Goal: Task Accomplishment & Management: Use online tool/utility

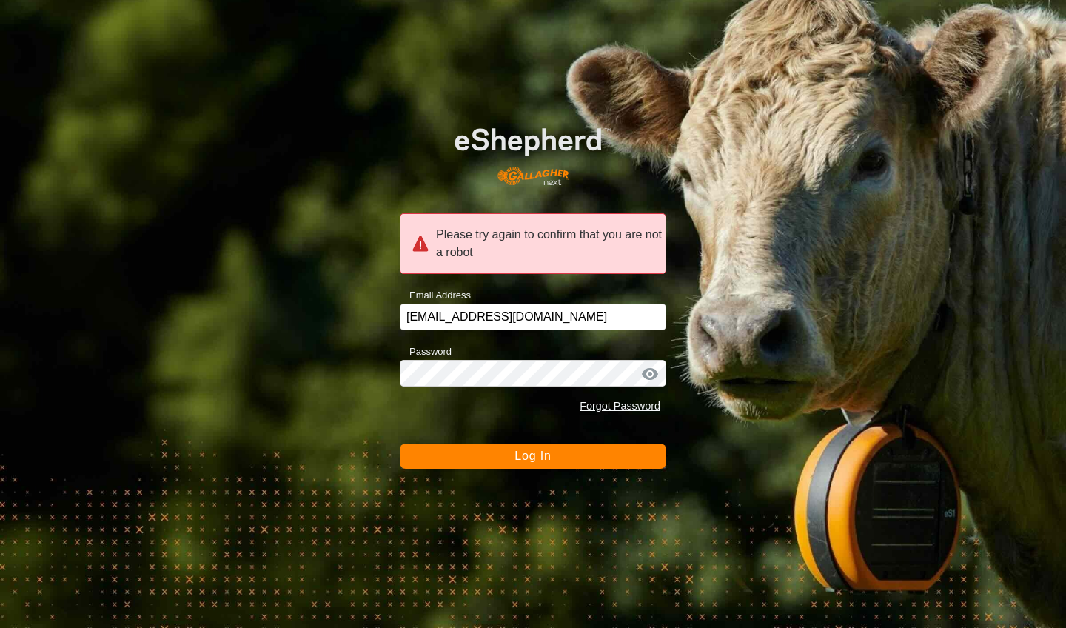
click at [517, 466] on button "Log In" at bounding box center [533, 456] width 267 height 25
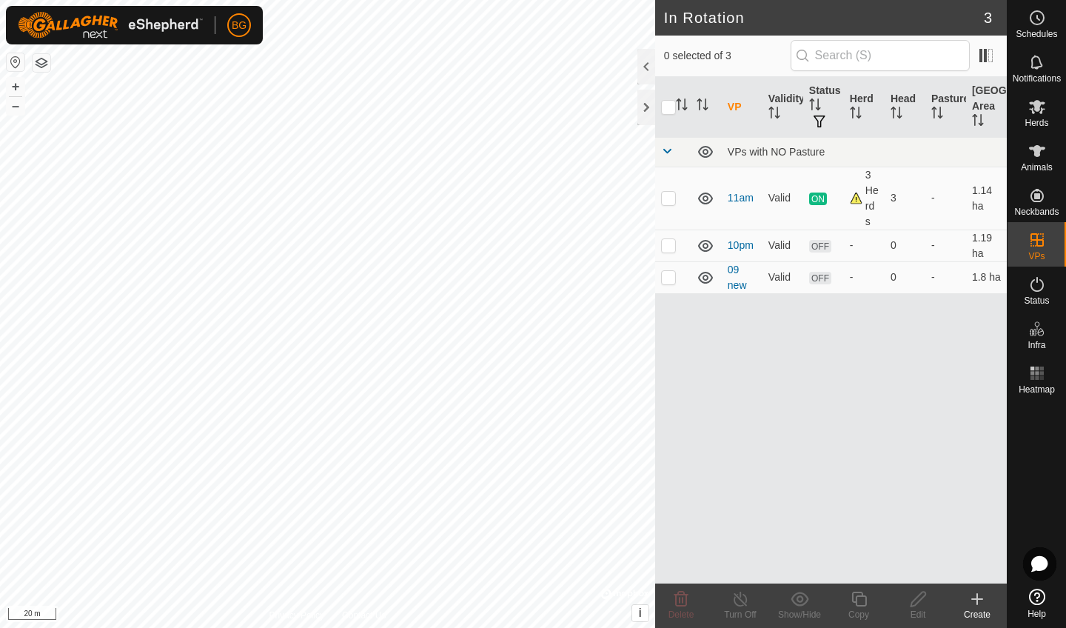
click at [983, 603] on icon at bounding box center [978, 599] width 18 height 18
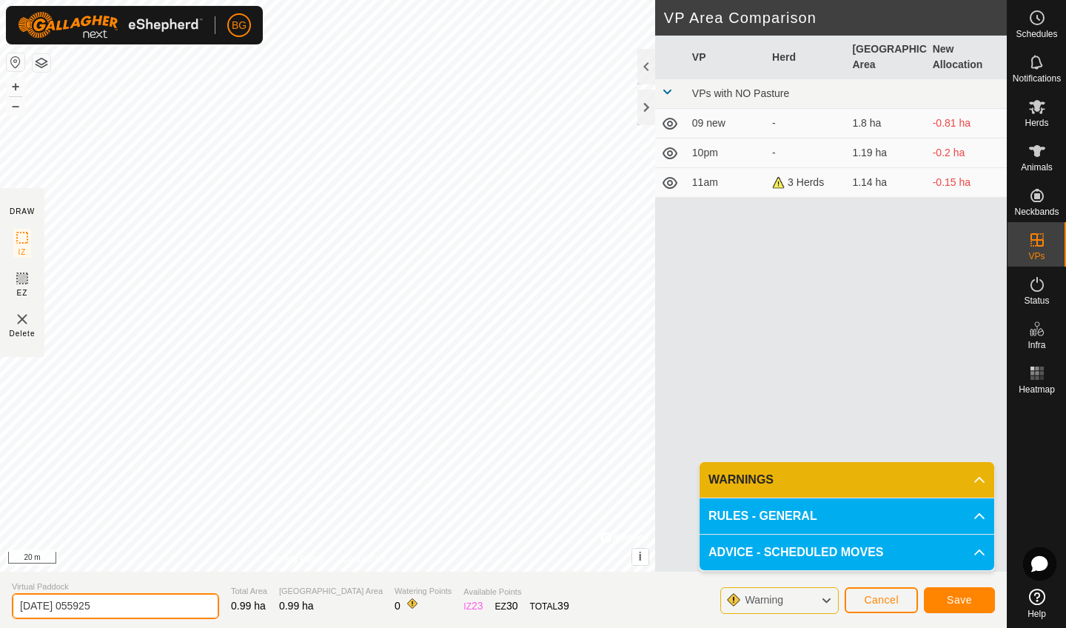
click at [137, 610] on input "[DATE] 055925" at bounding box center [115, 606] width 207 height 26
type input "2"
type input "12 am"
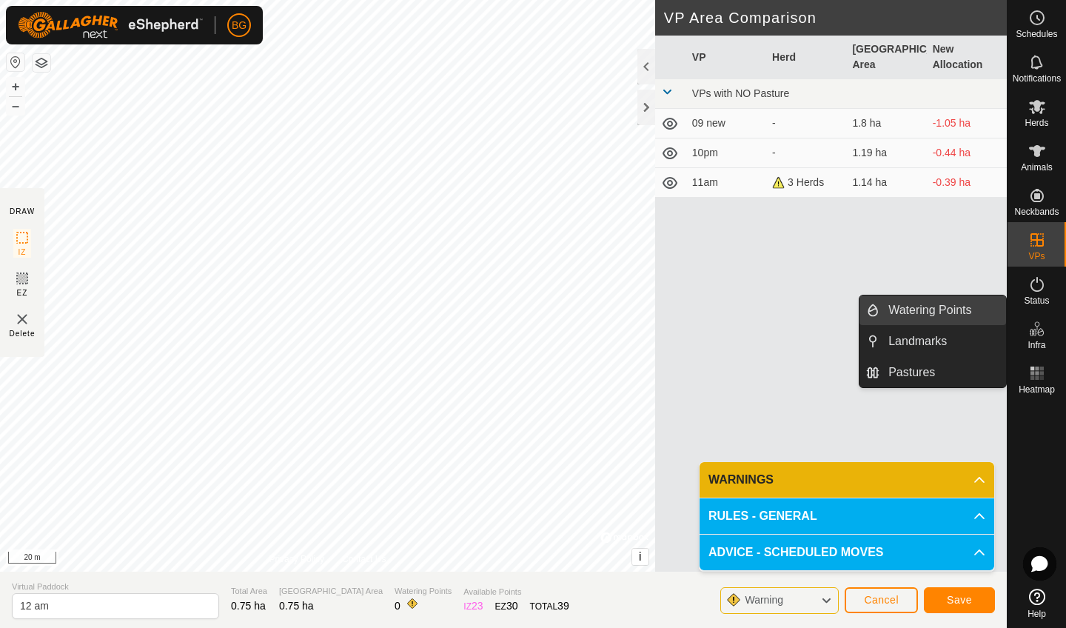
click at [967, 308] on link "Watering Points" at bounding box center [943, 310] width 127 height 30
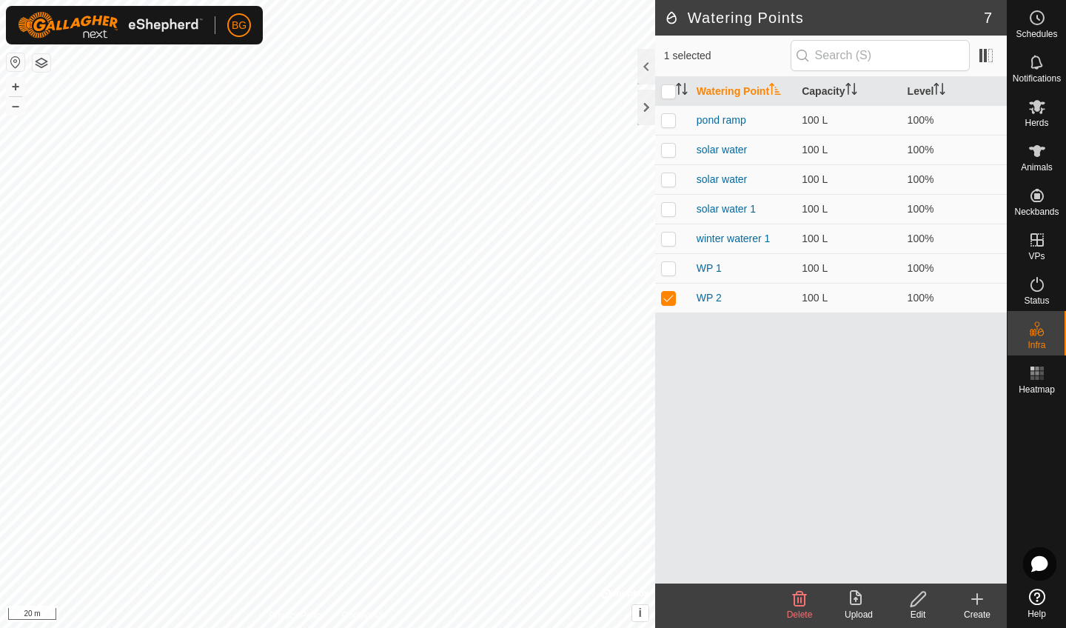
click at [800, 601] on icon at bounding box center [800, 599] width 18 height 18
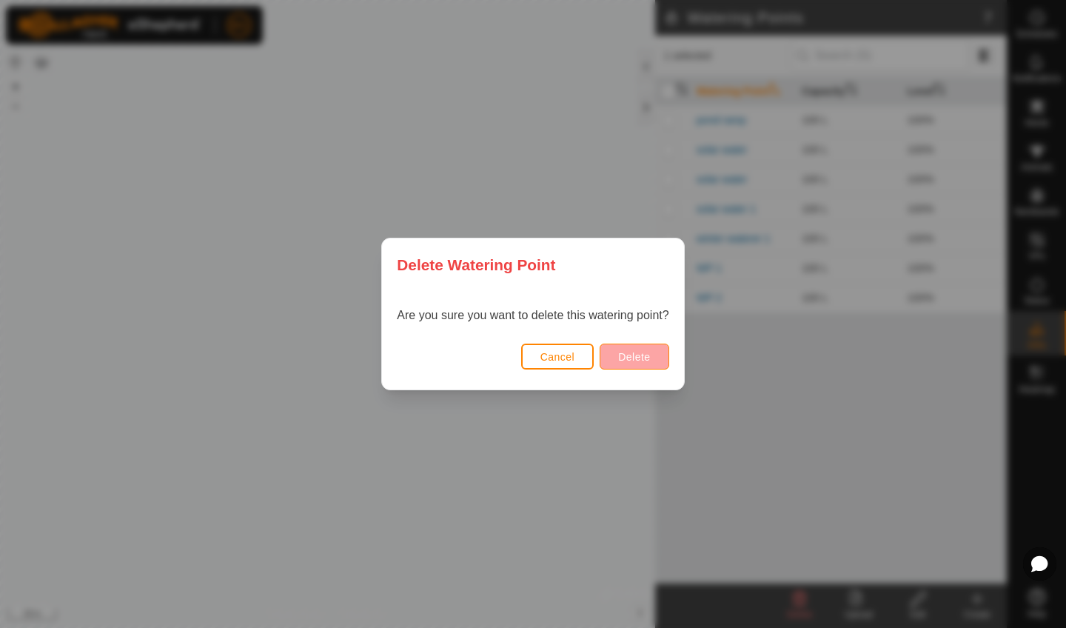
click at [647, 361] on span "Delete" at bounding box center [634, 357] width 32 height 12
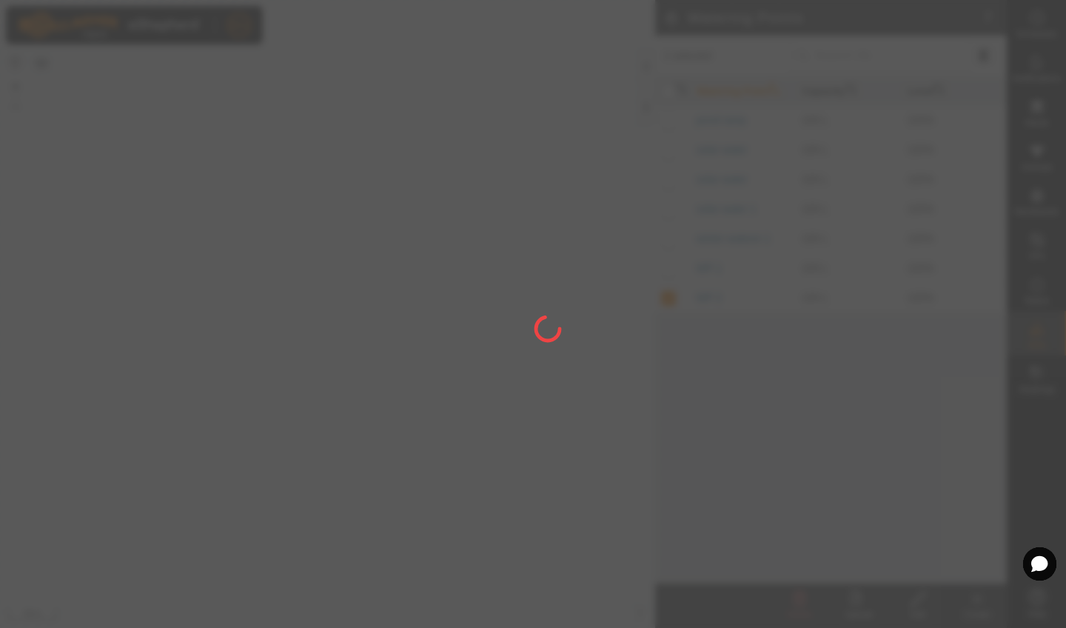
checkbox input "false"
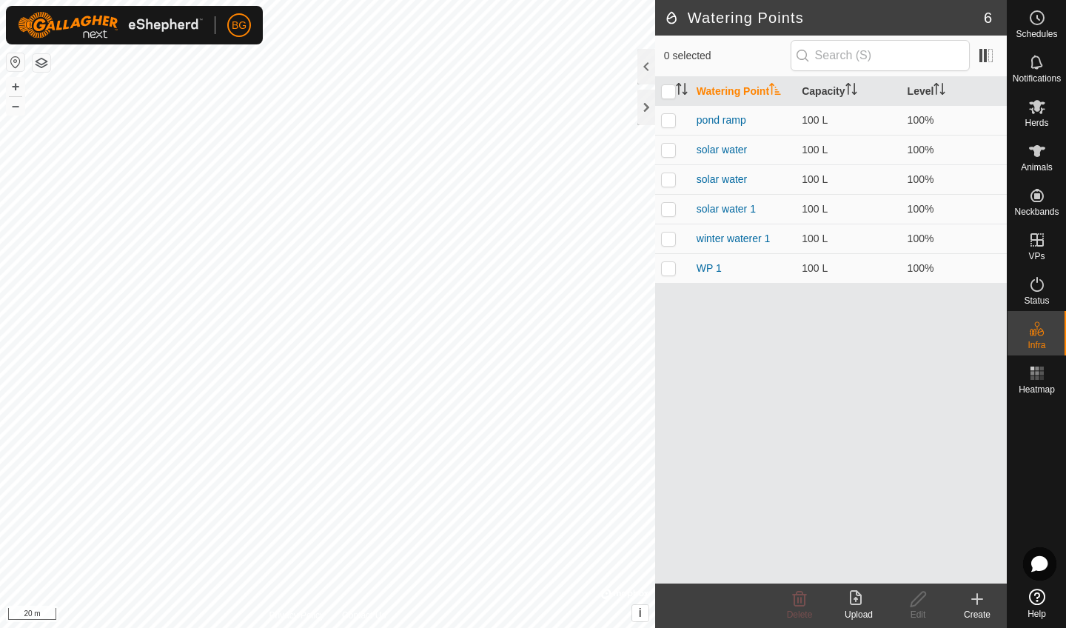
click at [979, 606] on icon at bounding box center [978, 599] width 18 height 18
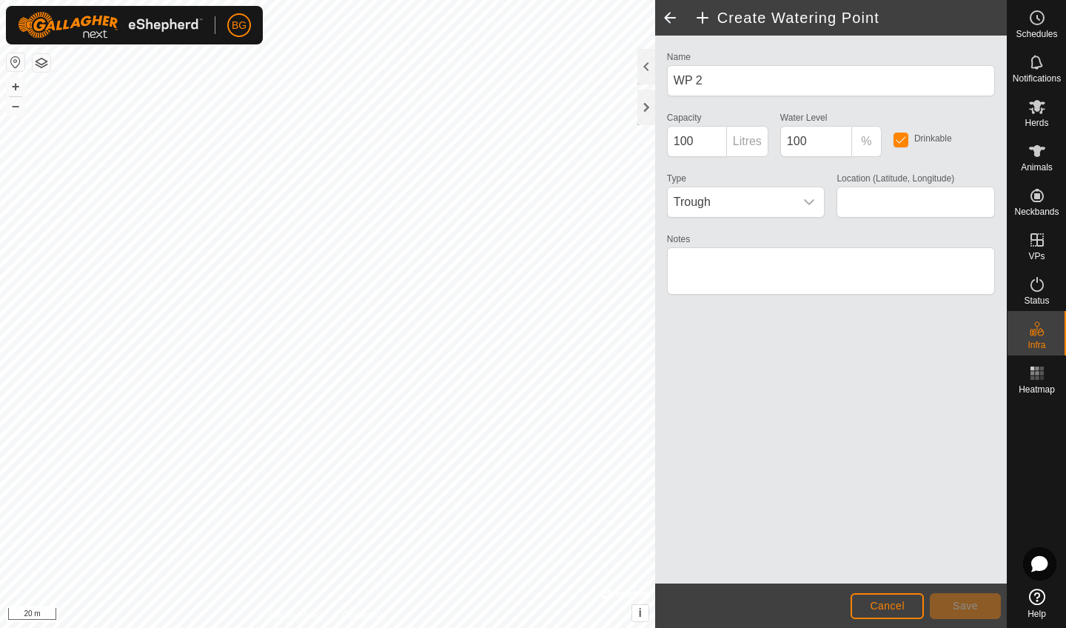
type input "58.863956, -122.750480"
click at [963, 604] on span "Save" at bounding box center [965, 606] width 25 height 12
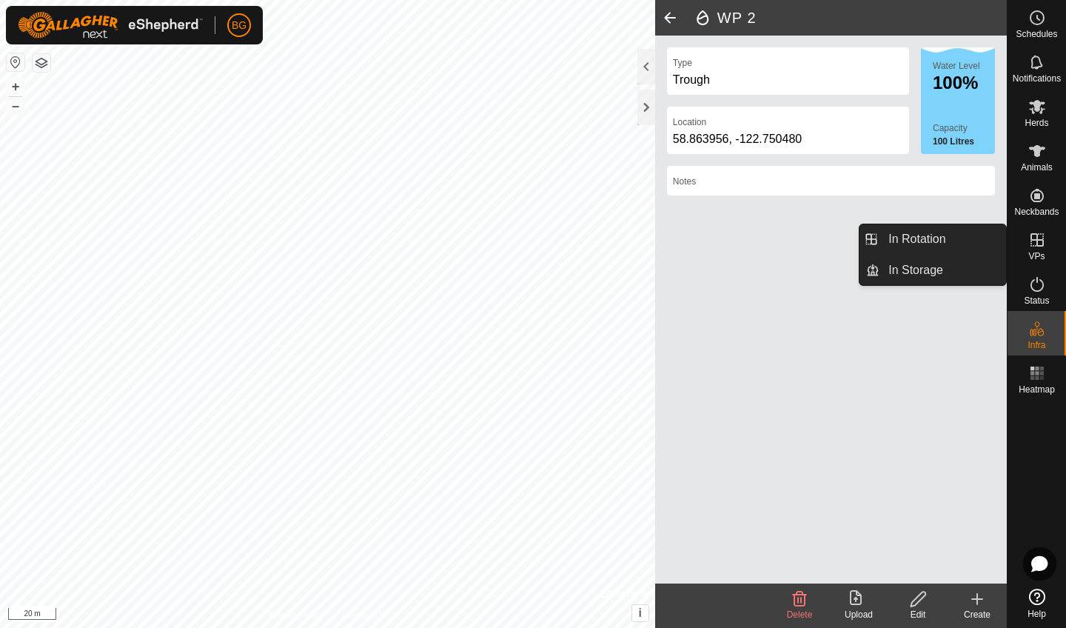
click at [1039, 243] on icon at bounding box center [1038, 240] width 18 height 18
click at [975, 243] on link "In Rotation" at bounding box center [943, 239] width 127 height 30
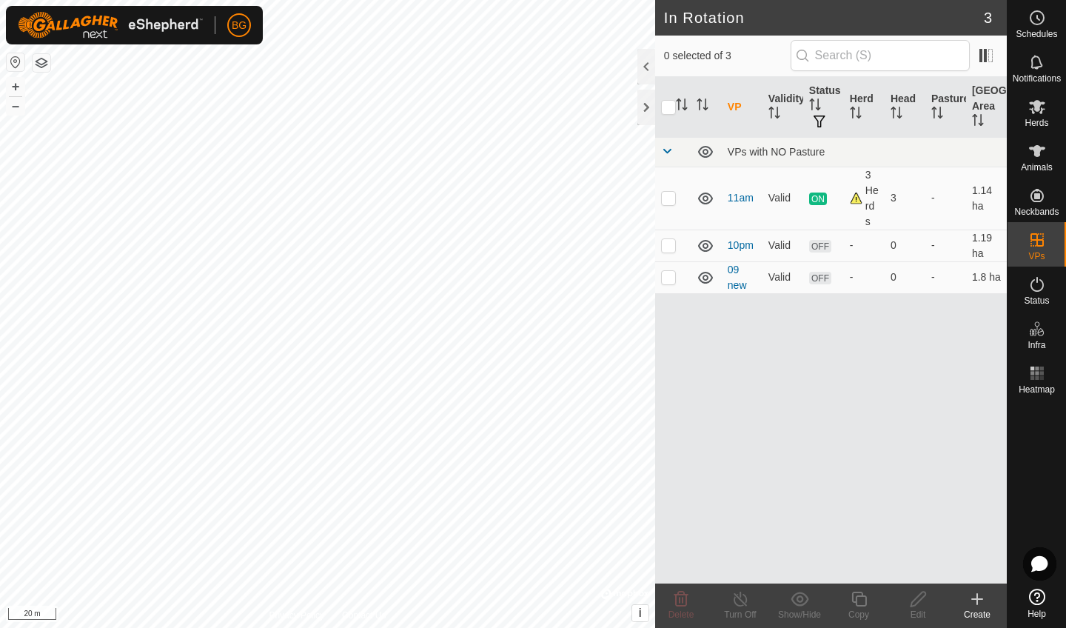
click at [979, 603] on icon at bounding box center [978, 599] width 18 height 18
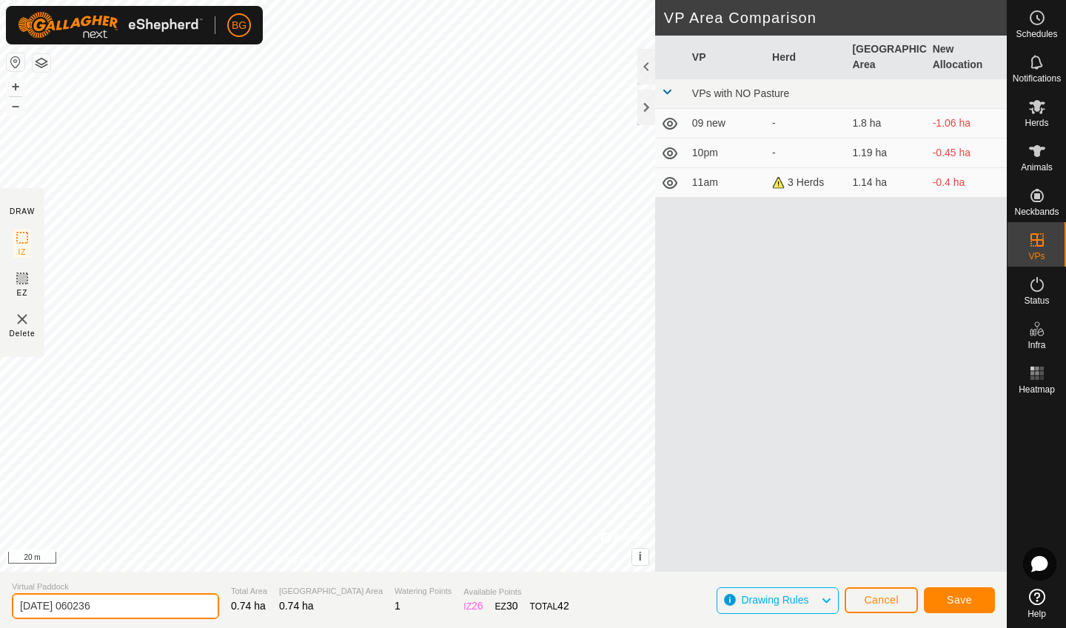
click at [127, 605] on input "[DATE] 060236" at bounding box center [115, 606] width 207 height 26
type input "2"
type input "12 am"
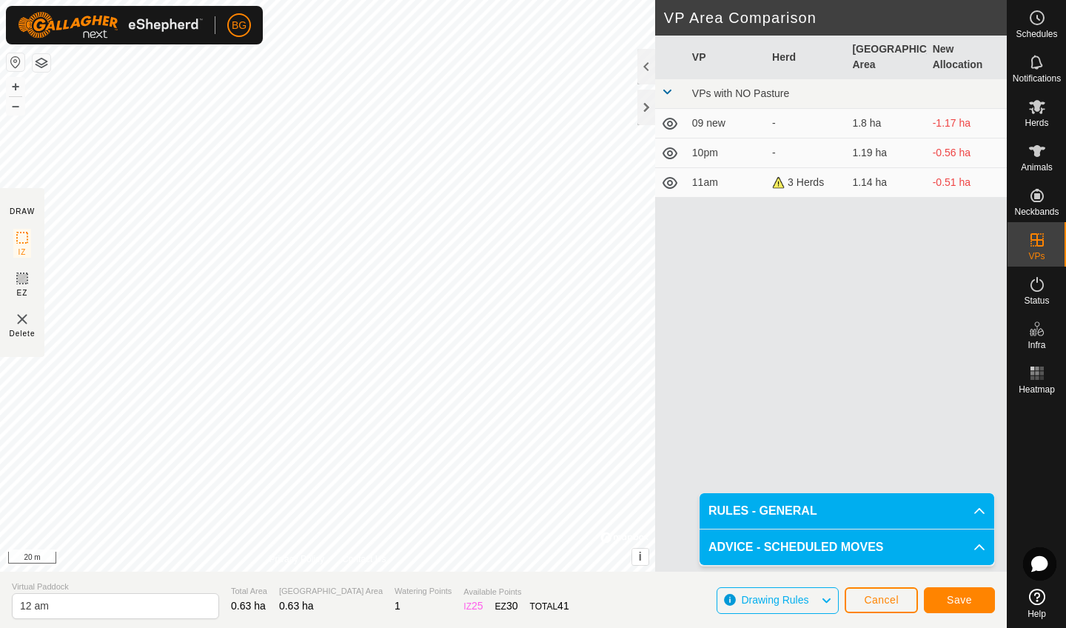
click at [960, 599] on span "Save" at bounding box center [959, 600] width 25 height 12
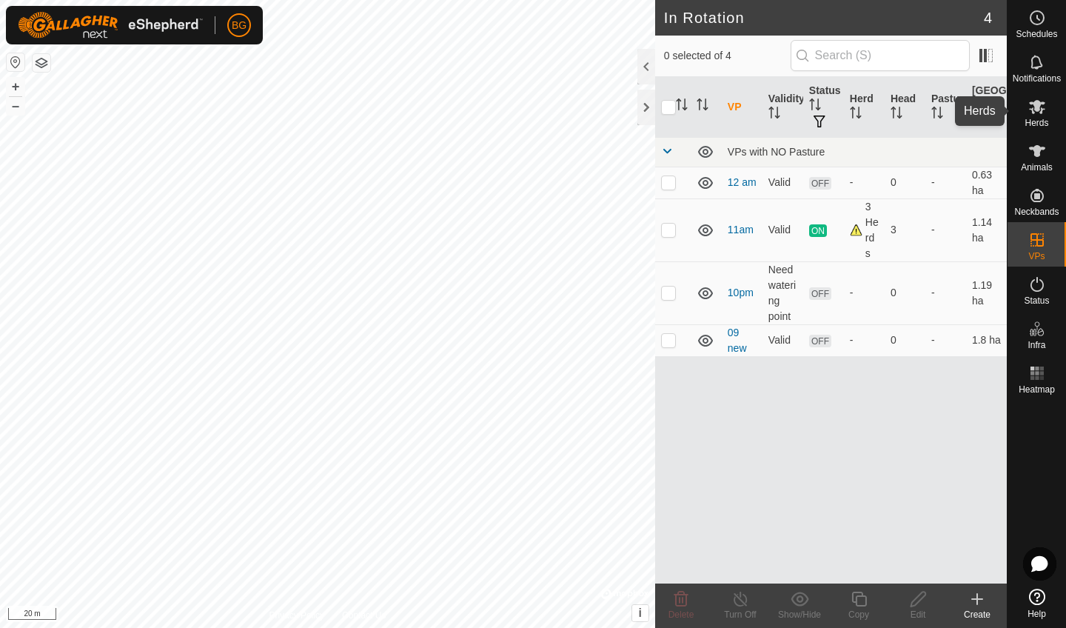
click at [1035, 115] on icon at bounding box center [1038, 107] width 18 height 18
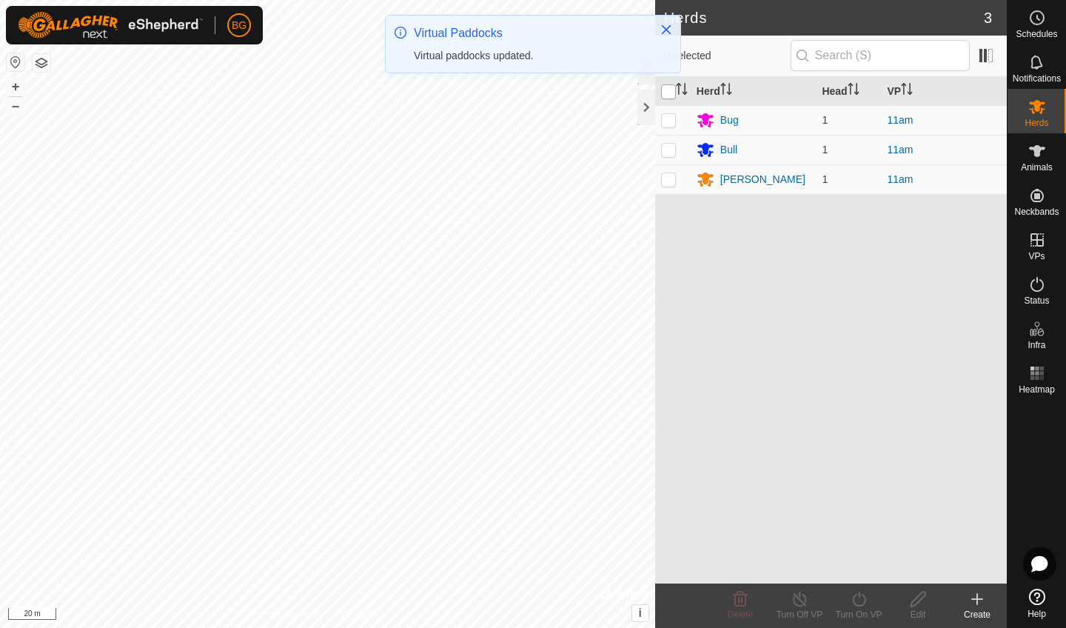
click at [667, 90] on input "checkbox" at bounding box center [668, 91] width 15 height 15
checkbox input "true"
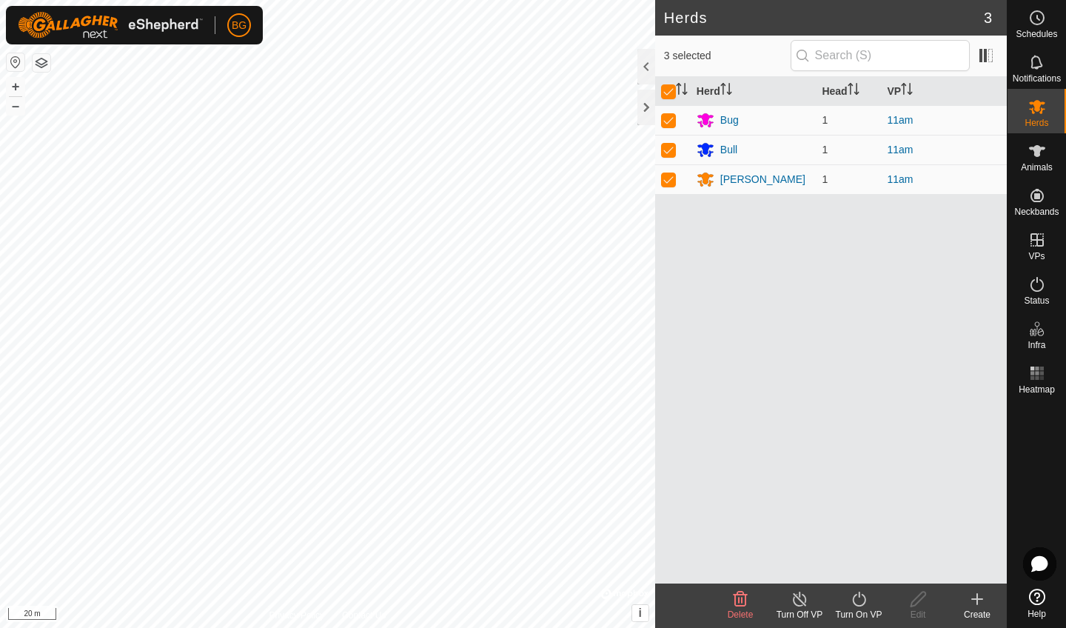
click at [863, 603] on icon at bounding box center [859, 599] width 19 height 18
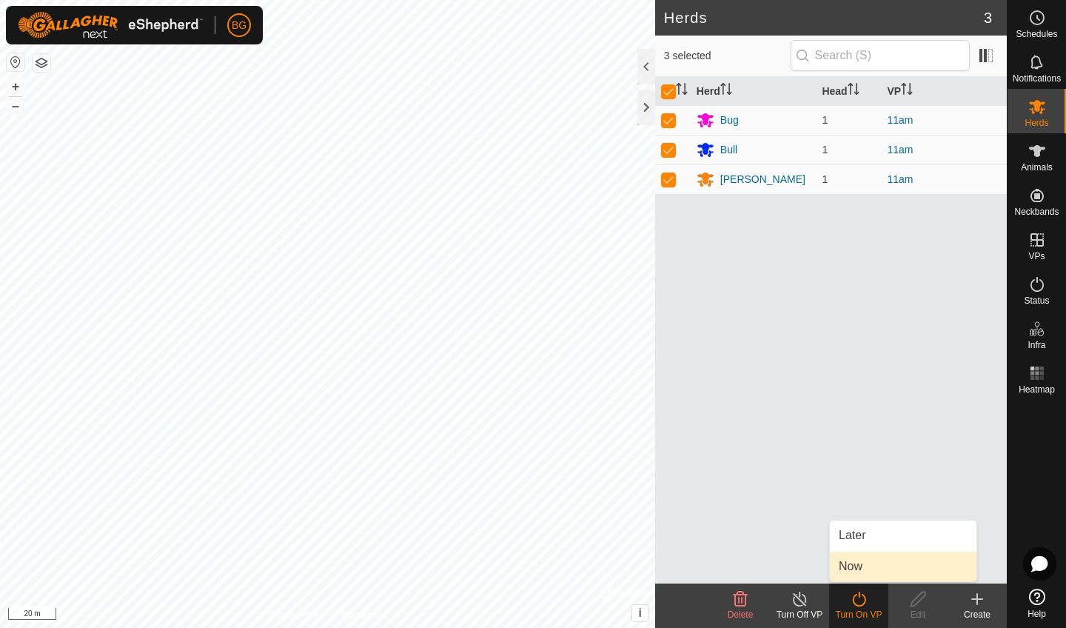
click at [857, 569] on link "Now" at bounding box center [903, 567] width 147 height 30
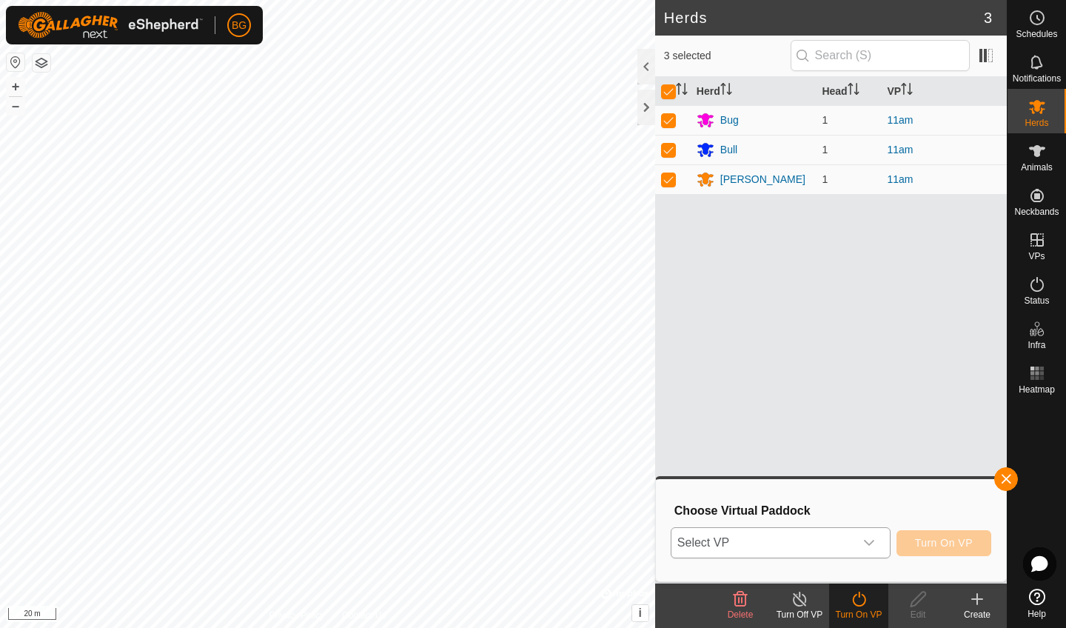
click at [873, 543] on icon "dropdown trigger" at bounding box center [869, 543] width 12 height 12
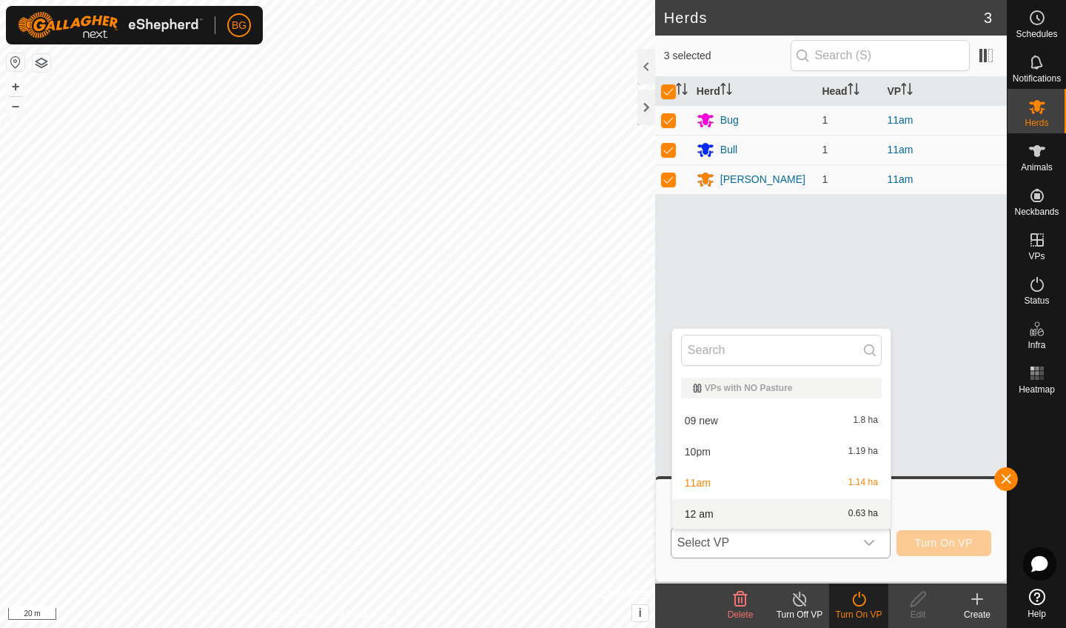
click at [835, 518] on li "12 am 0.63 ha" at bounding box center [781, 514] width 218 height 30
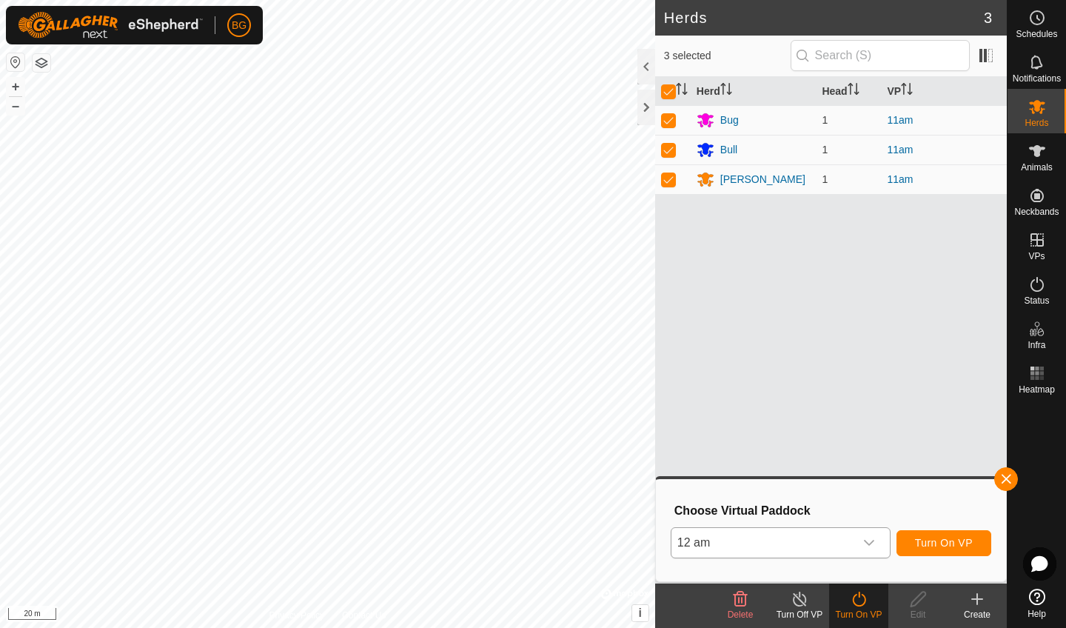
click at [921, 540] on span "Turn On VP" at bounding box center [944, 543] width 58 height 12
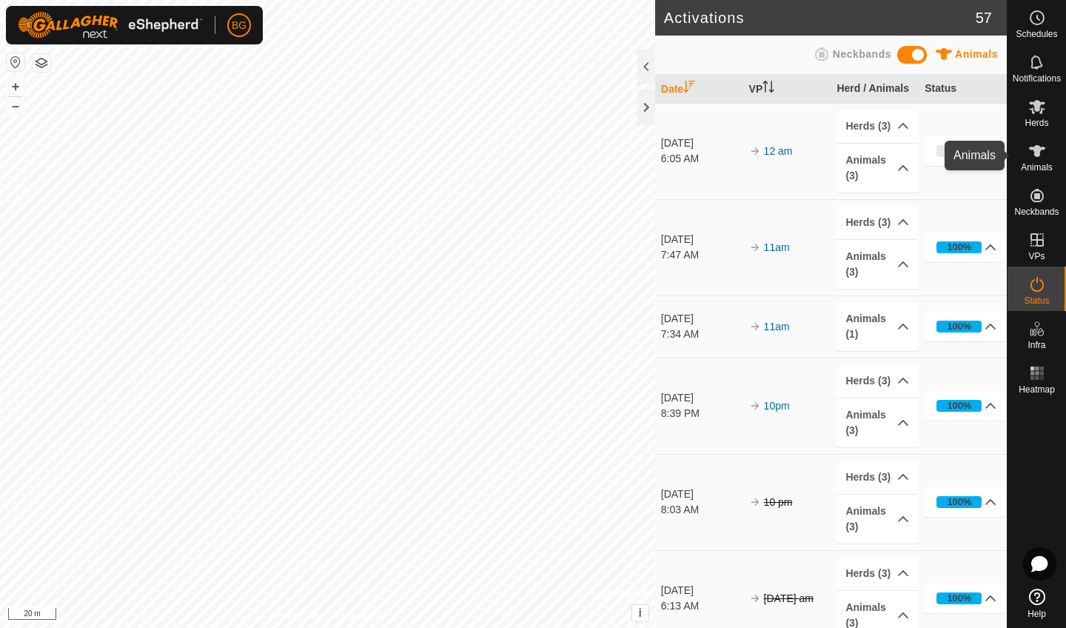
click at [1037, 154] on icon at bounding box center [1037, 151] width 16 height 12
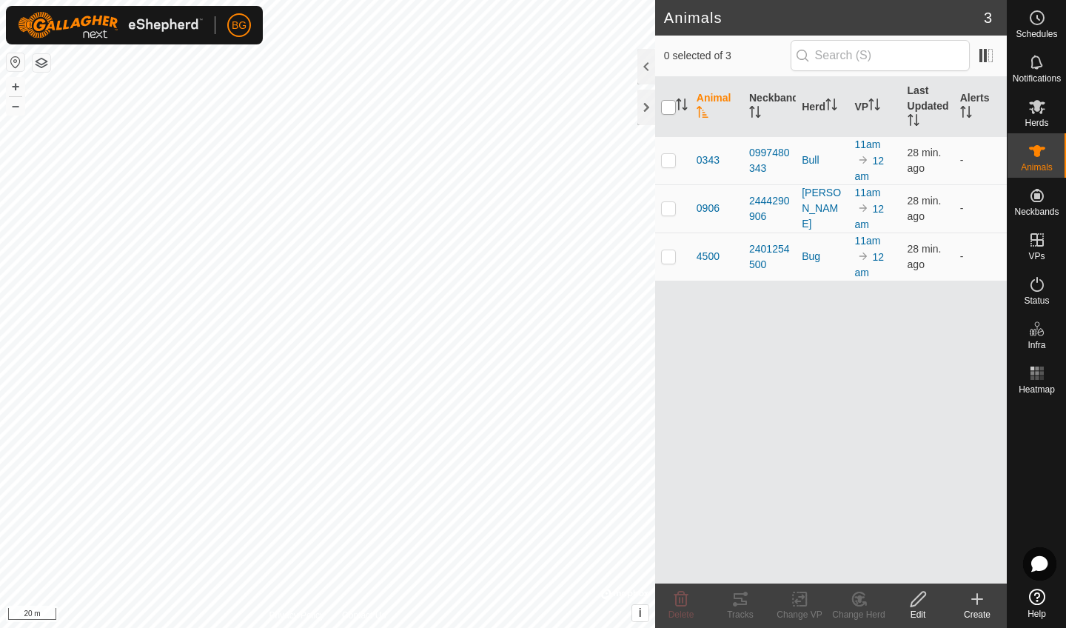
click at [669, 107] on input "checkbox" at bounding box center [668, 107] width 15 height 15
checkbox input "true"
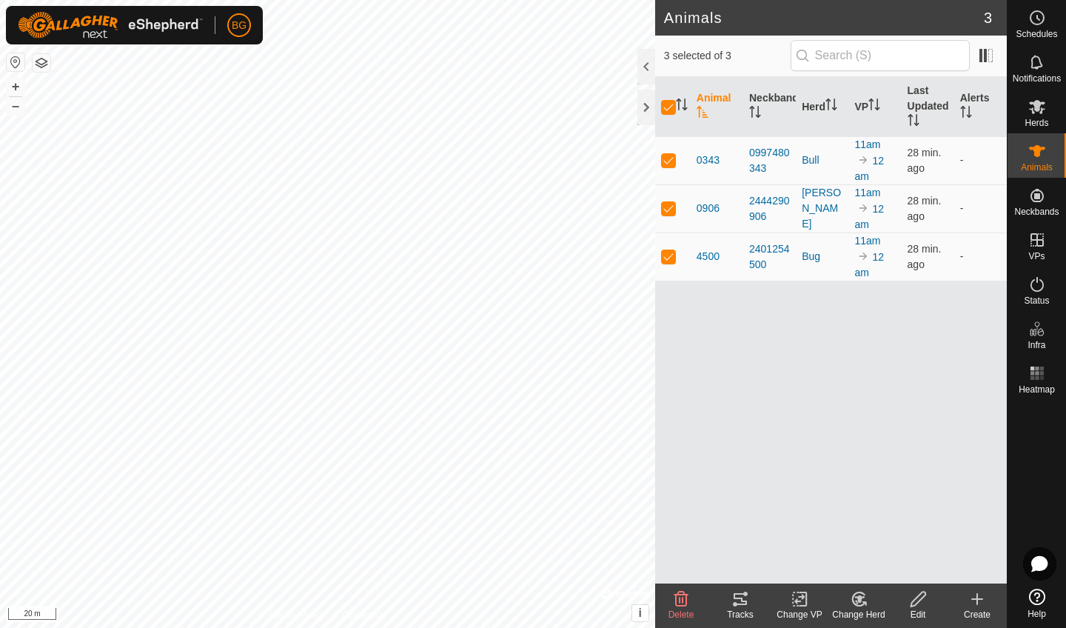
click at [740, 605] on icon at bounding box center [740, 599] width 13 height 12
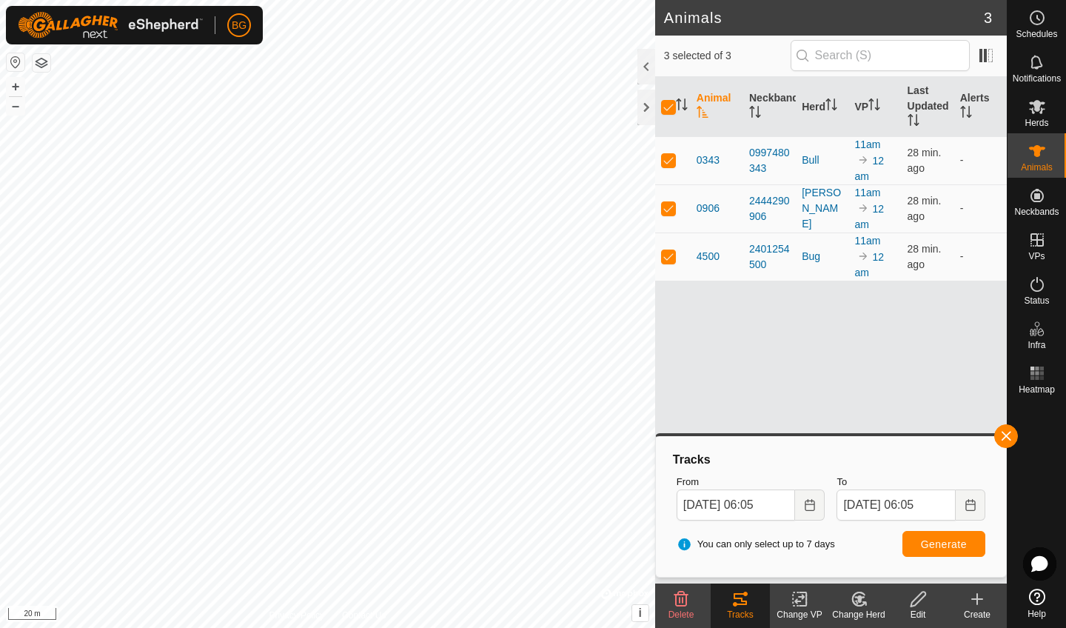
click at [963, 544] on span "Generate" at bounding box center [944, 544] width 46 height 12
click at [643, 107] on div at bounding box center [647, 108] width 18 height 36
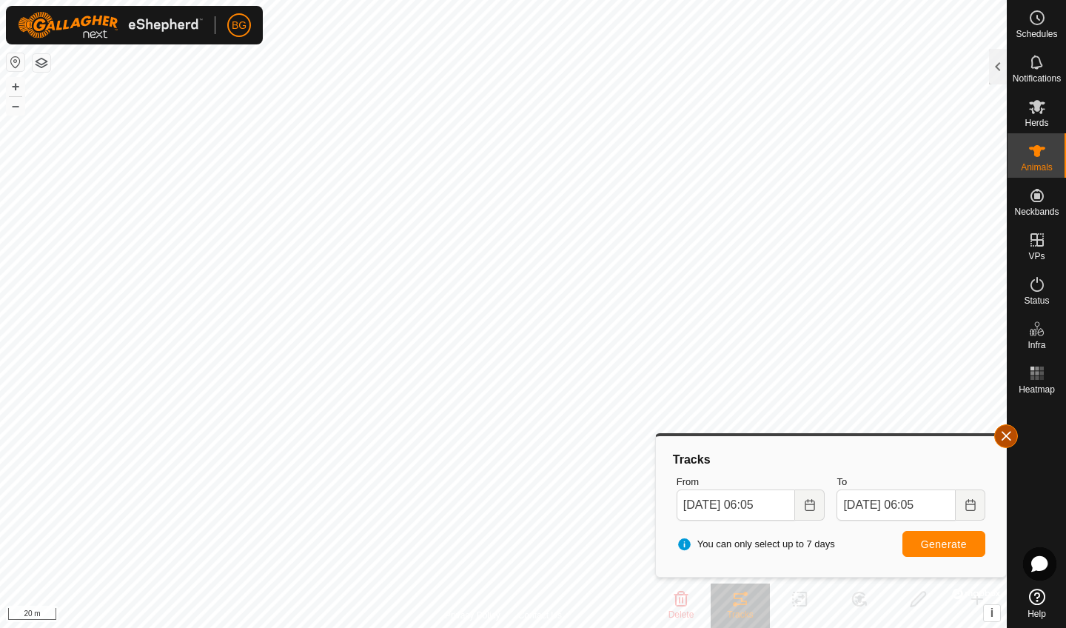
click at [1012, 435] on button "button" at bounding box center [1006, 436] width 24 height 24
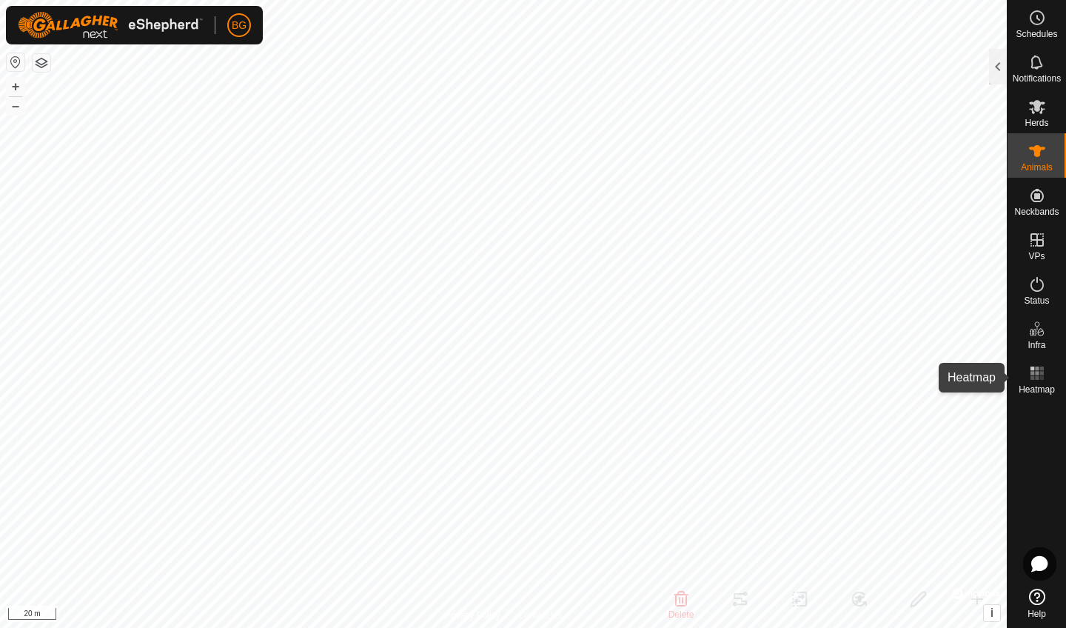
click at [1036, 373] on rect at bounding box center [1037, 373] width 4 height 4
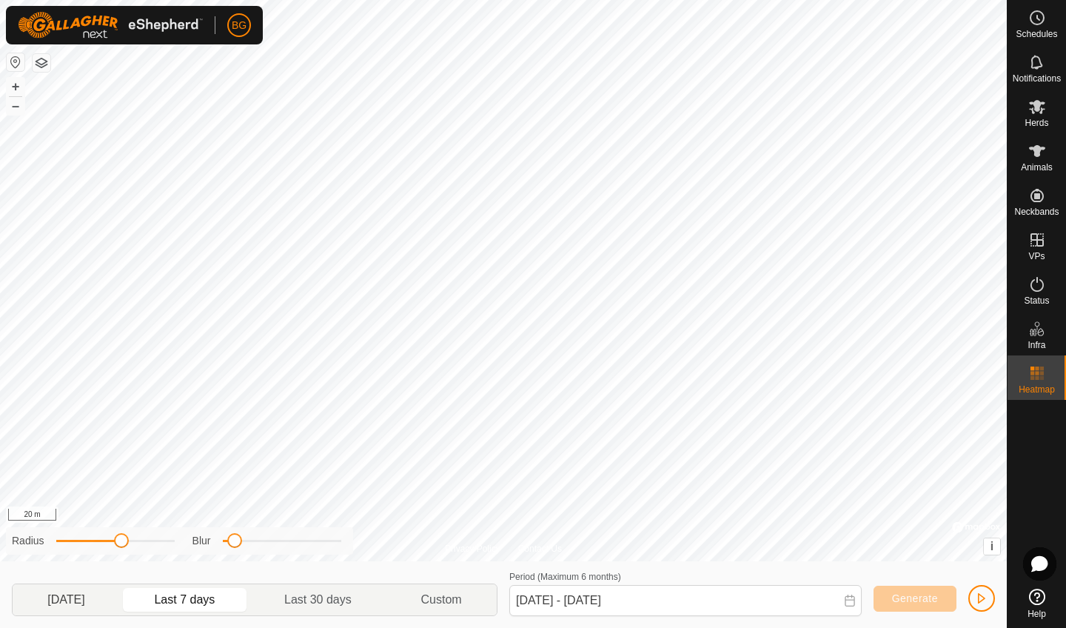
click at [77, 600] on p-togglebutton "[DATE]" at bounding box center [66, 599] width 107 height 31
click at [177, 600] on p-togglebutton "Last 7 days" at bounding box center [185, 599] width 130 height 31
type input "[DATE] - [DATE]"
click at [978, 599] on span "button" at bounding box center [982, 598] width 12 height 12
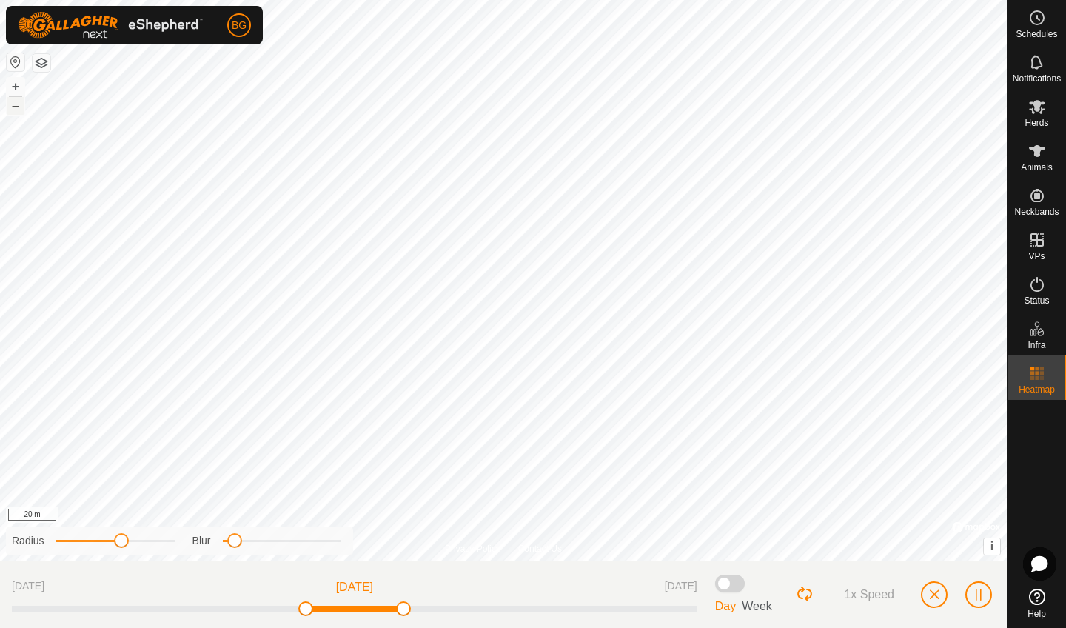
click at [17, 107] on button "–" at bounding box center [16, 106] width 18 height 18
click at [426, 627] on div "Privacy Policy Contact Us + – ⇧ i © Mapbox , © OpenStreetMap , Improve this map…" at bounding box center [503, 314] width 1007 height 628
click at [300, 603] on div "Privacy Policy Contact Us + – ⇧ i © Mapbox , © OpenStreetMap , Improve this map…" at bounding box center [503, 314] width 1007 height 628
